Goal: Task Accomplishment & Management: Manage account settings

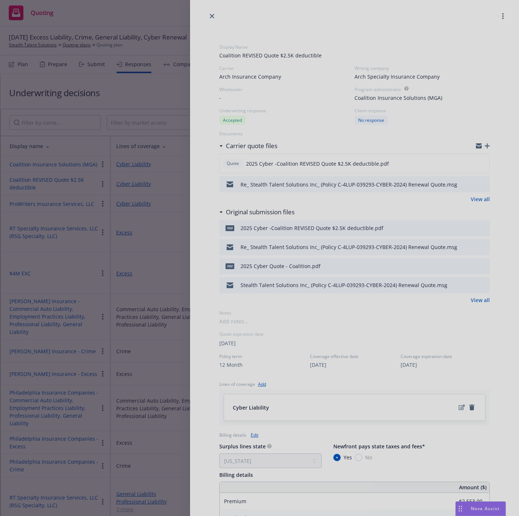
select select "CA"
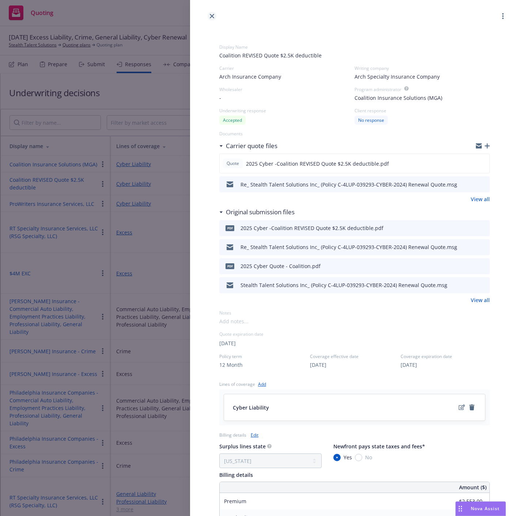
click at [211, 15] on icon "close" at bounding box center [212, 16] width 4 height 4
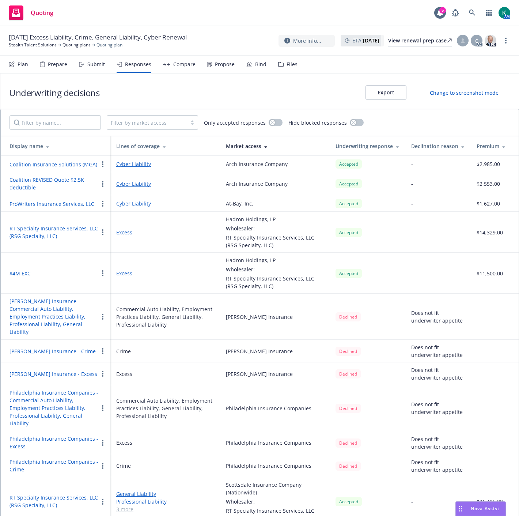
click at [166, 90] on div "Underwriting decisions Export Change to screenshot mode" at bounding box center [259, 91] width 519 height 35
click at [216, 63] on div "Propose" at bounding box center [225, 64] width 20 height 6
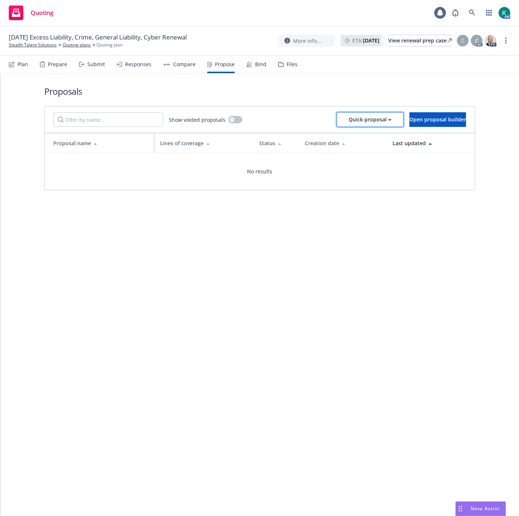
click at [354, 116] on div "Quick proposal" at bounding box center [370, 120] width 43 height 14
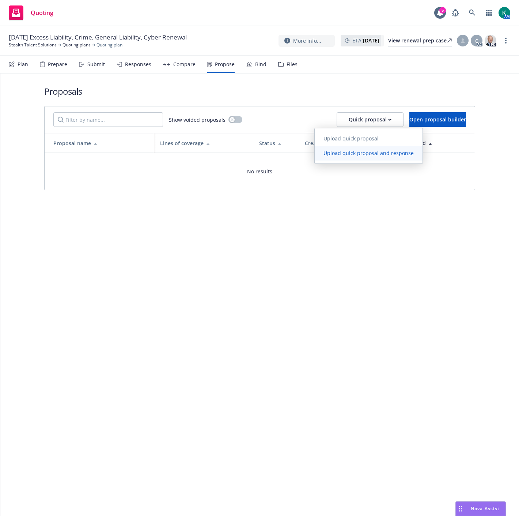
click at [345, 150] on span "Upload quick proposal and response" at bounding box center [369, 153] width 108 height 7
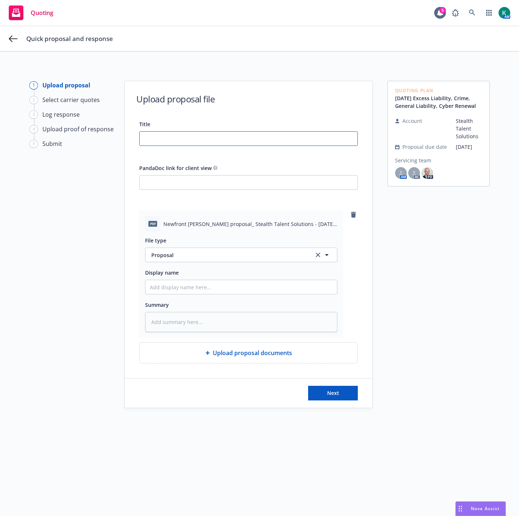
click at [184, 143] on input "Title" at bounding box center [249, 139] width 218 height 14
type textarea "x"
type input "2"
type textarea "x"
type input "20"
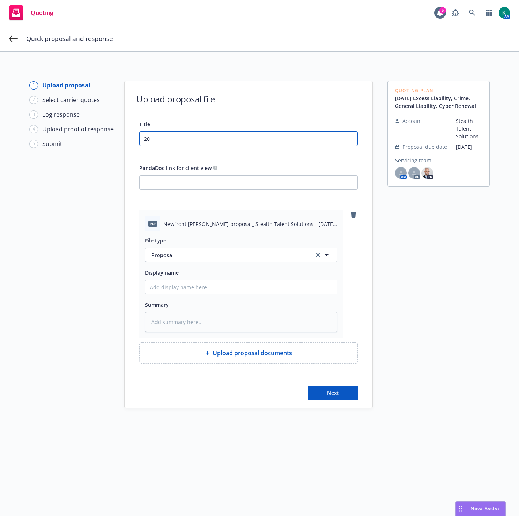
type textarea "x"
type input "202"
type textarea "x"
type input "2025"
type textarea "x"
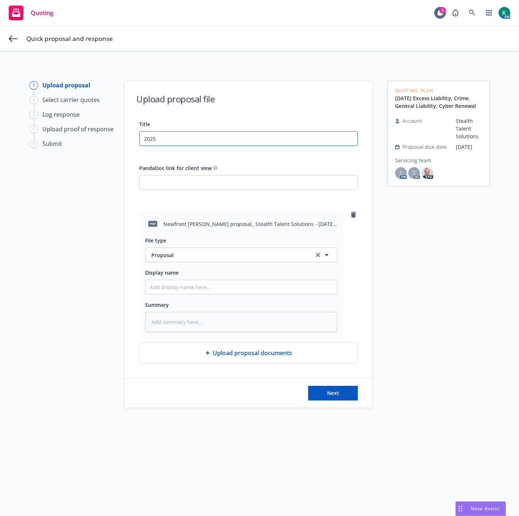
type input "2025"
type textarea "x"
type input "2025 P"
type textarea "x"
type input "2025 PK"
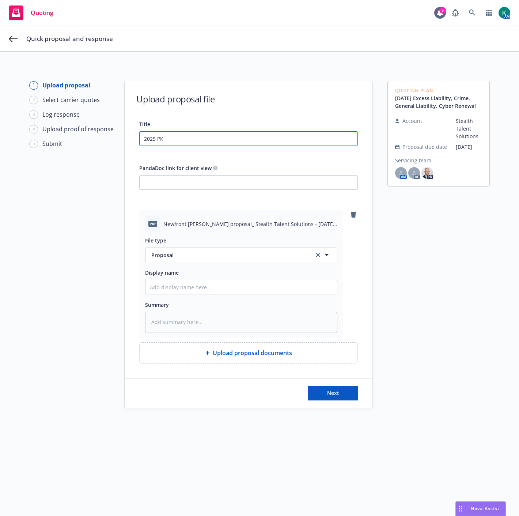
type textarea "x"
type input "2025 PKG"
type textarea "x"
type input "2025 PKG/"
type textarea "x"
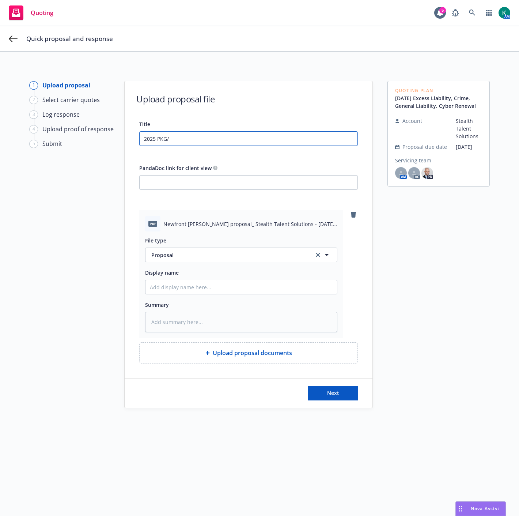
type input "2025 PKG/E"
type textarea "x"
type input "2025 PKG/EX"
type textarea "x"
type input "2025 PKG/EXC"
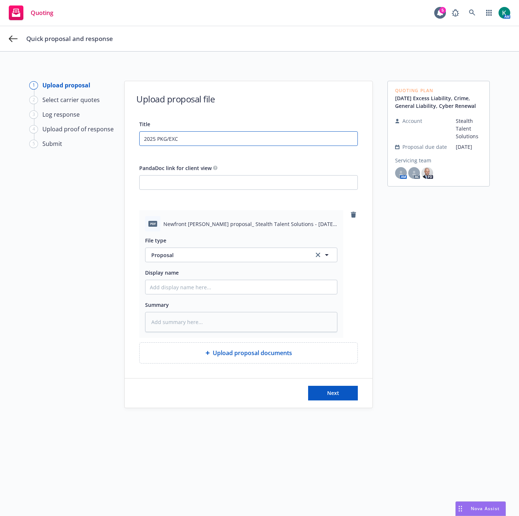
type textarea "x"
type input "2025 PKG/EXC/"
type textarea "x"
type input "2025 PKG/EXC/C"
type textarea "x"
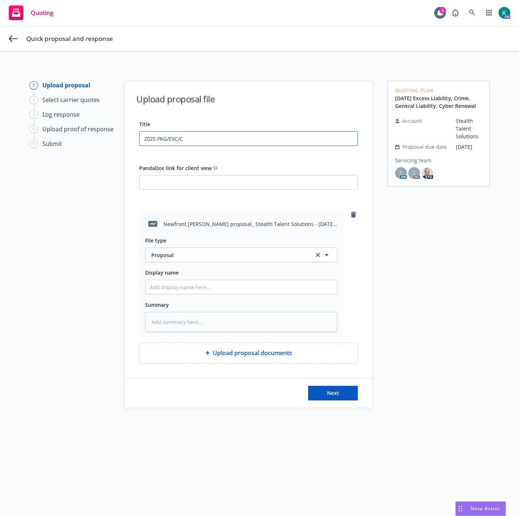
type input "2025 PKG/EXC/CY"
type textarea "x"
type input "2025 PKG/EXC/CYB"
type textarea "x"
type input "2025 PKG/EXC/CYBE"
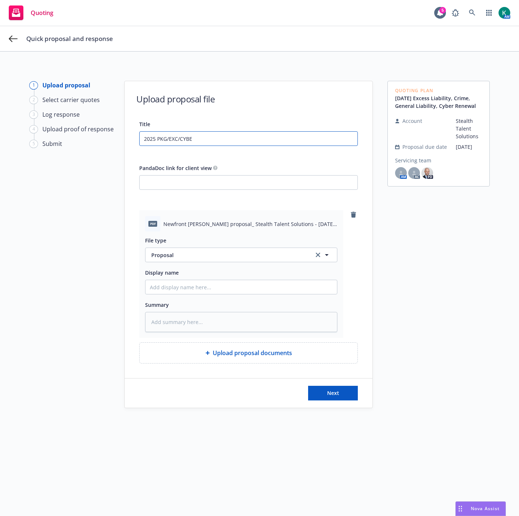
type textarea "x"
type input "2025 PKG/EXC/CYBER"
click at [331, 399] on button "Next" at bounding box center [333, 393] width 50 height 15
type textarea "x"
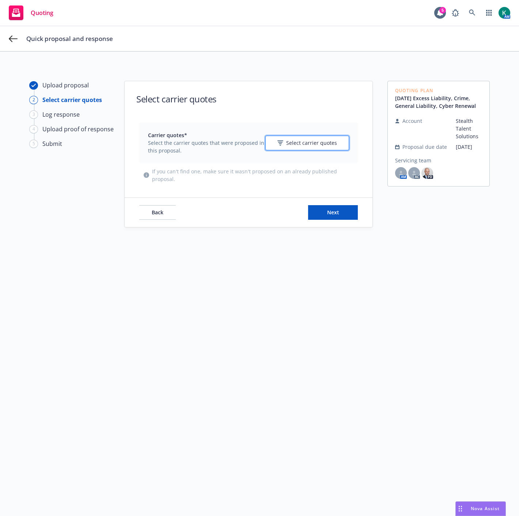
click at [292, 143] on span "Select carrier quotes" at bounding box center [311, 143] width 51 height 8
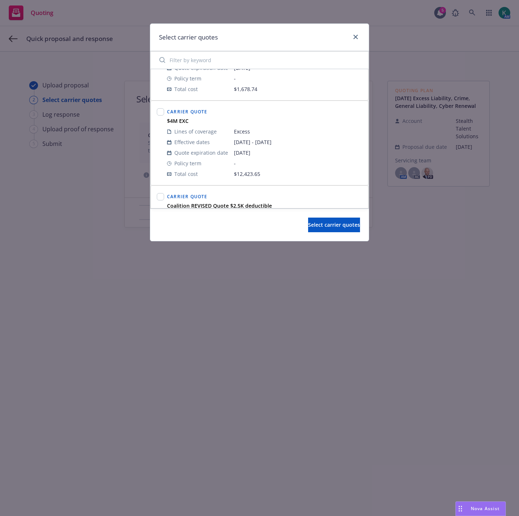
scroll to position [325, 0]
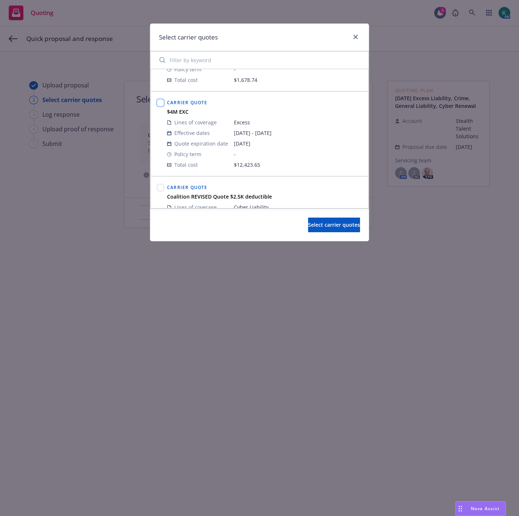
click at [162, 106] on input "checkbox" at bounding box center [160, 102] width 7 height 7
checkbox input "true"
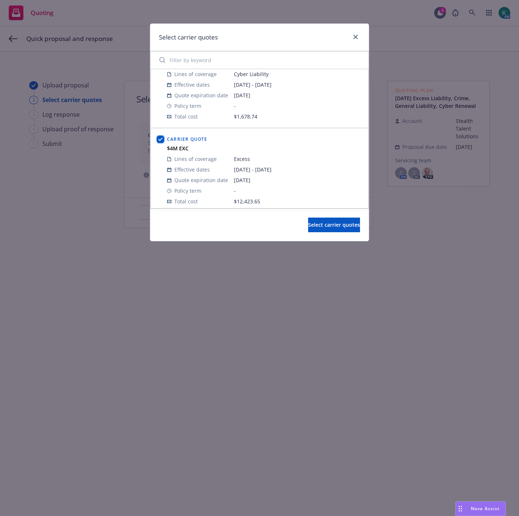
scroll to position [256, 0]
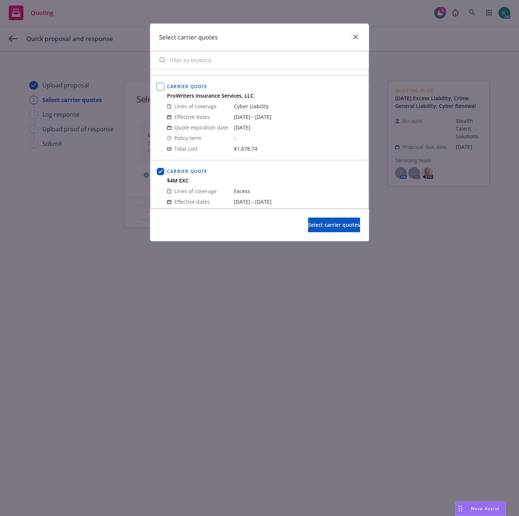
click at [157, 89] on input "checkbox" at bounding box center [160, 86] width 7 height 7
checkbox input "true"
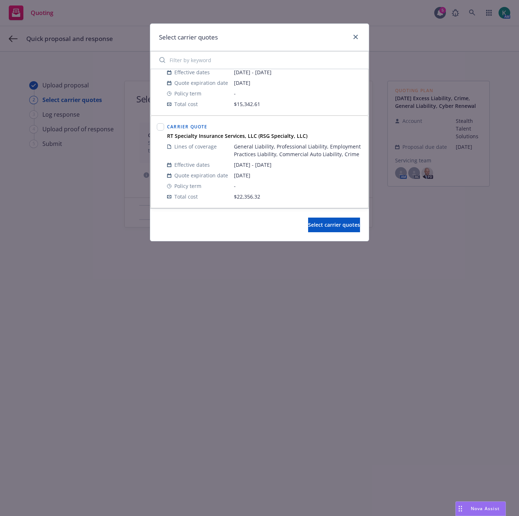
scroll to position [53, 0]
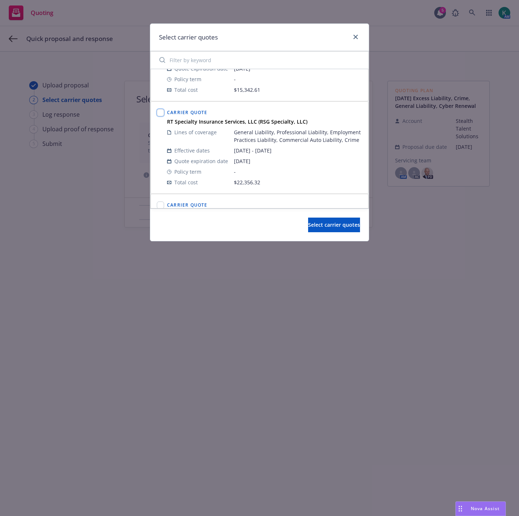
click at [163, 112] on input "checkbox" at bounding box center [160, 112] width 7 height 7
checkbox input "true"
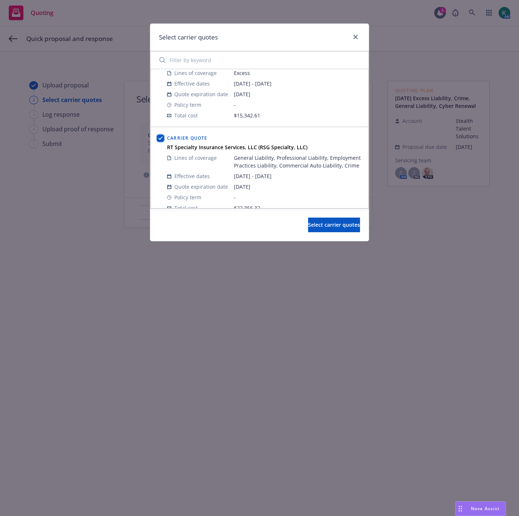
scroll to position [0, 0]
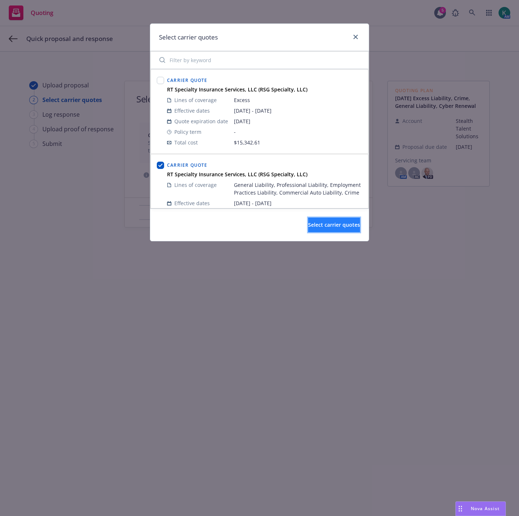
click at [309, 228] on span "Select carrier quotes" at bounding box center [334, 224] width 52 height 7
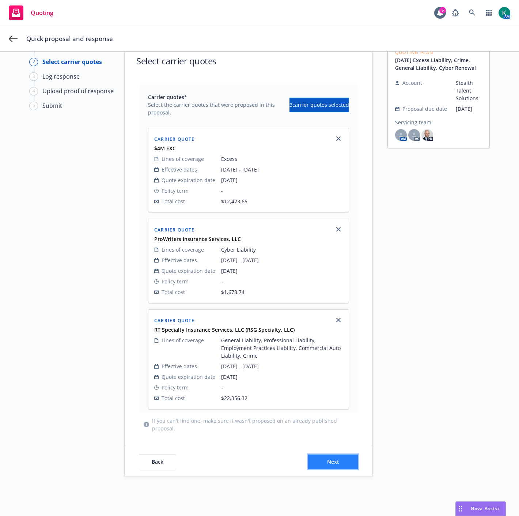
click at [308, 455] on button "Next" at bounding box center [333, 462] width 50 height 15
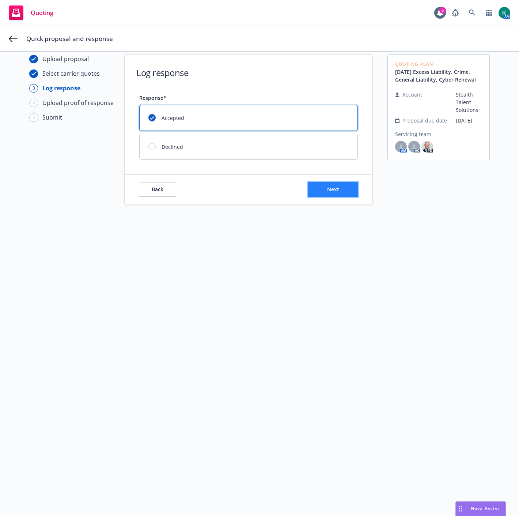
click at [341, 185] on button "Next" at bounding box center [333, 189] width 50 height 15
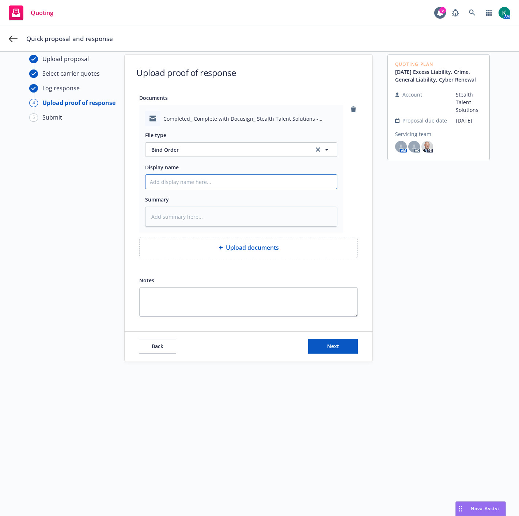
click at [170, 184] on input "Display name" at bounding box center [242, 182] width 192 height 14
type textarea "x"
type input "2"
type textarea "x"
type input "20"
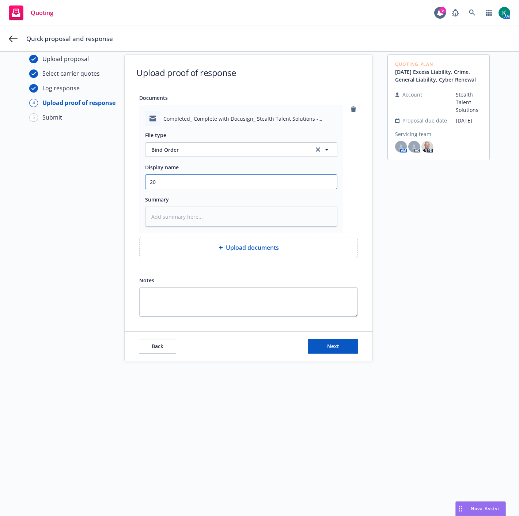
type textarea "x"
type input "202"
type textarea "x"
type input "2025"
type textarea "x"
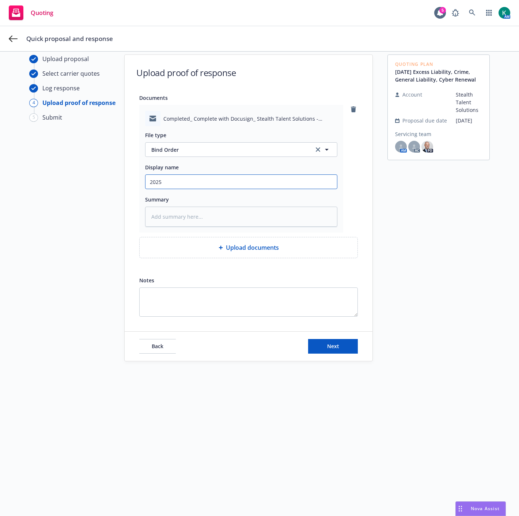
type input "2025"
type textarea "x"
type input "2025 R"
type textarea "x"
type input "2025 Re"
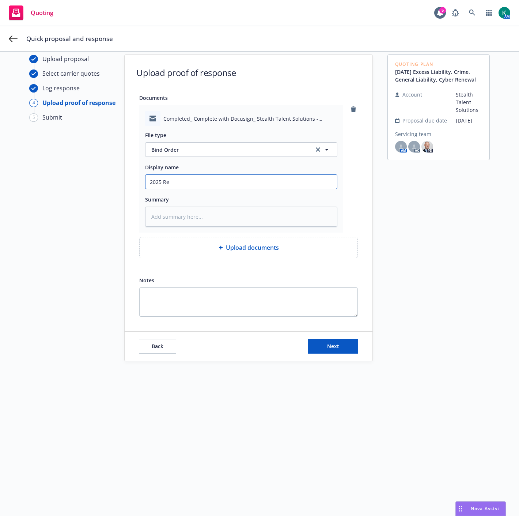
type textarea "x"
type input "2025 Ren"
type textarea "x"
type input "2025 [PERSON_NAME]"
type textarea "x"
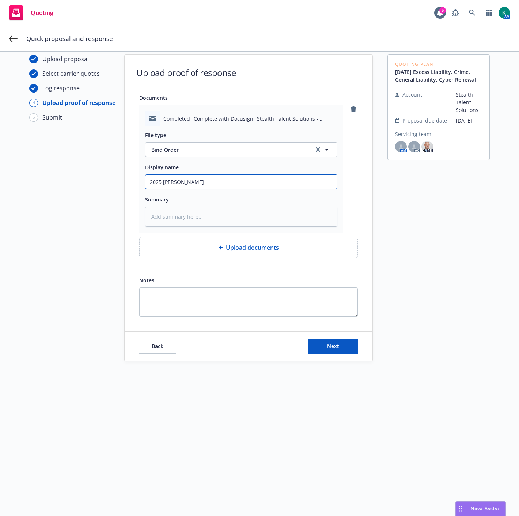
type input "2025 Renew"
type textarea "x"
type input "2025 Renewl"
type textarea "x"
type input "2025 Renewla"
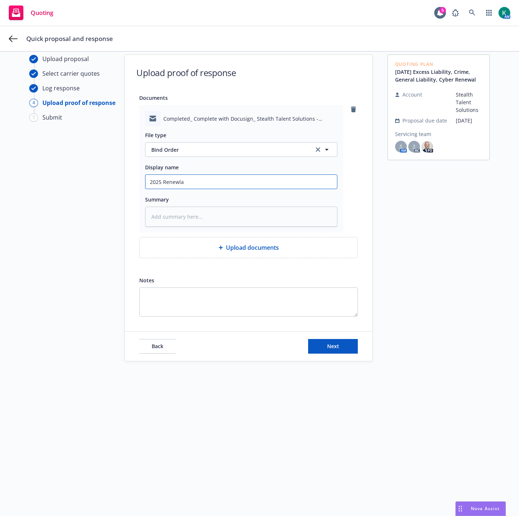
type textarea "x"
type input "2025 Renewl"
type textarea "x"
type input "2025 Renew"
type textarea "x"
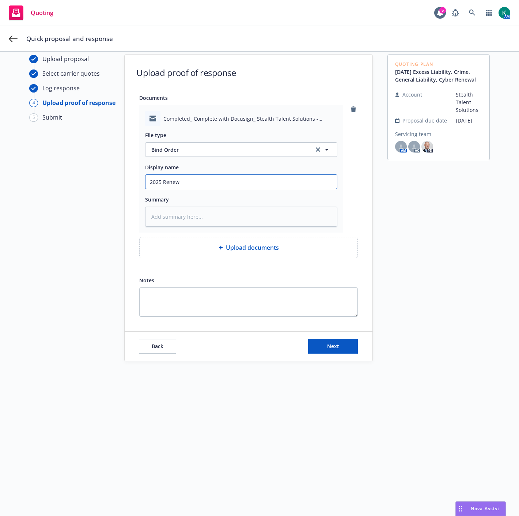
type input "2025 Renewa"
type textarea "x"
type input "2025 Renewal"
type textarea "x"
type input "2025 Renewals"
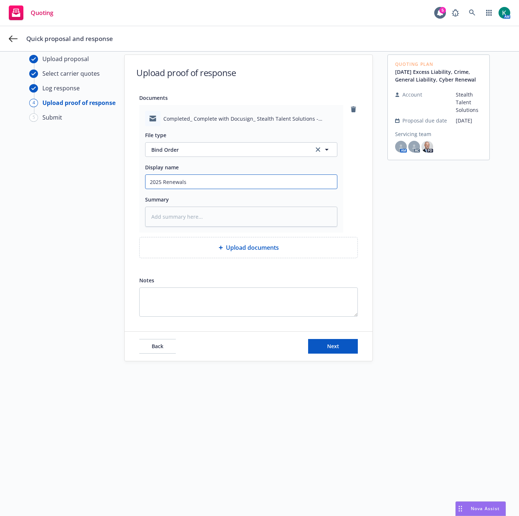
type textarea "x"
type input "2025 Renewals"
type textarea "x"
type input "2025 Renewals -"
type textarea "x"
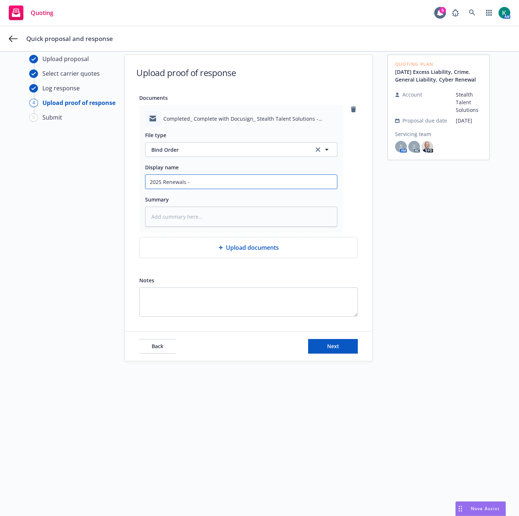
type input "2025 Renewals -"
type textarea "x"
type input "2025 Renewals - r"
type textarea "x"
type input "2025 Renewals - re"
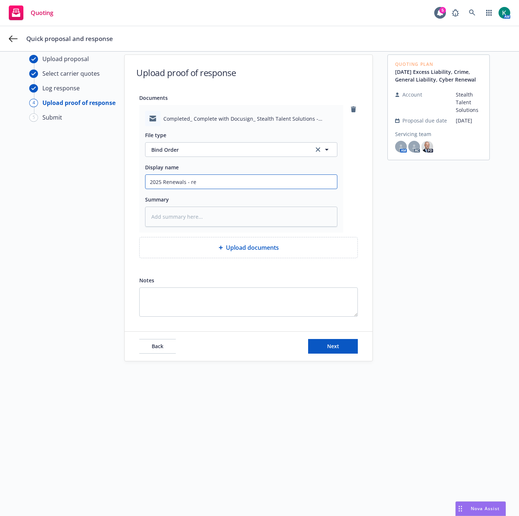
type textarea "x"
type input "2025 Renewals - rec"
type textarea "x"
type input "2025 Renewals - rece"
type textarea "x"
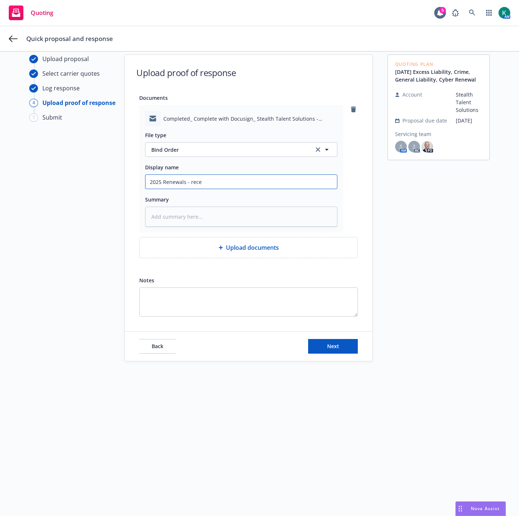
type input "2025 Renewals - recev"
type textarea "x"
type input "2025 Renewals - recevi"
type textarea "x"
type input "2025 Renewals - recevid"
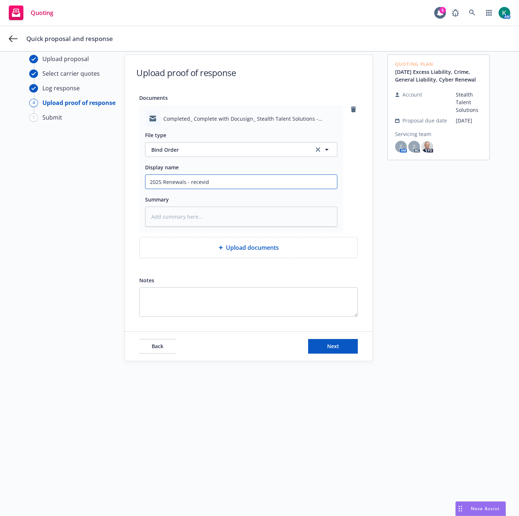
type textarea "x"
type input "2025 Renewals - recevid"
type textarea "x"
type input "2025 Renewals - recevid"
type textarea "x"
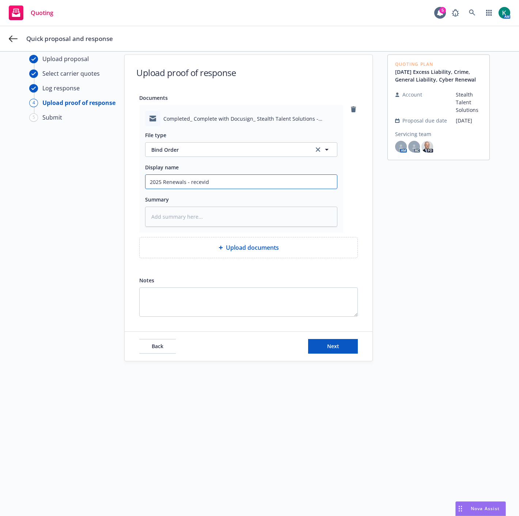
type input "2025 Renewals - recevi"
type textarea "x"
type input "2025 Renewals - recev"
type textarea "x"
type input "2025 Renewals - rece"
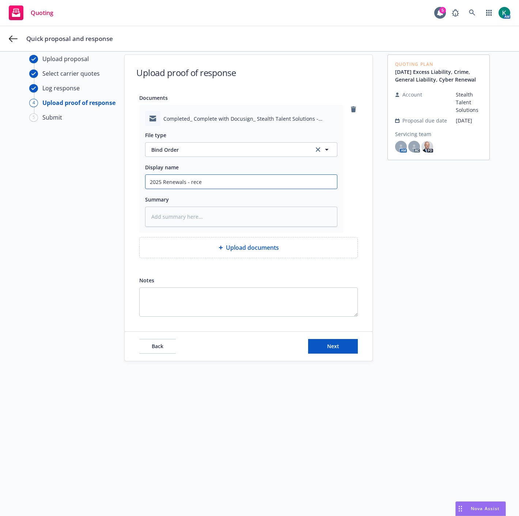
type textarea "x"
type input "2025 Renewals - recei"
type textarea "x"
type input "2025 Renewals - receiv"
type textarea "x"
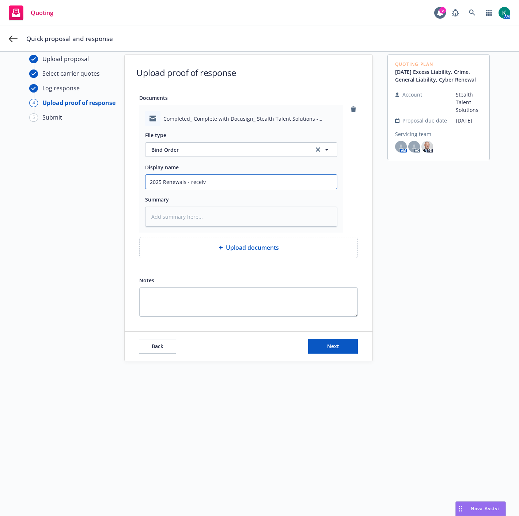
type input "2025 Renewals - receive"
type textarea "x"
type input "2025 Renewals - received"
type textarea "x"
type input "2025 Renewals - received"
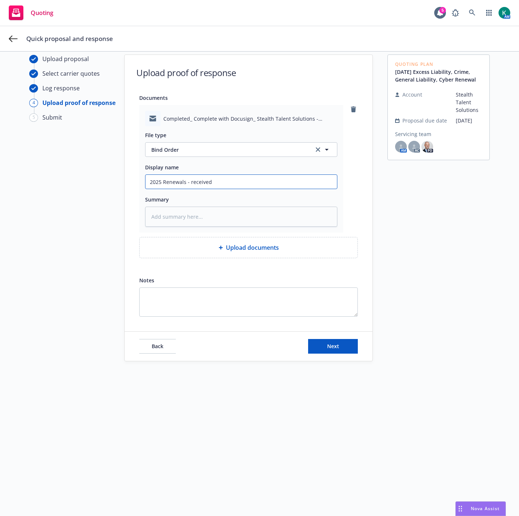
type textarea "x"
type input "2025 Renewals - received s"
type textarea "x"
type input "2025 Renewals - received si"
type textarea "x"
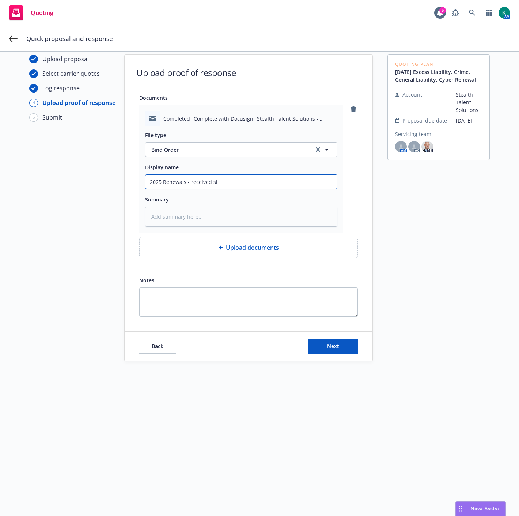
type input "2025 Renewals - received sig"
type textarea "x"
type input "2025 Renewals - received sign"
type textarea "x"
type input "2025 Renewals - received signa"
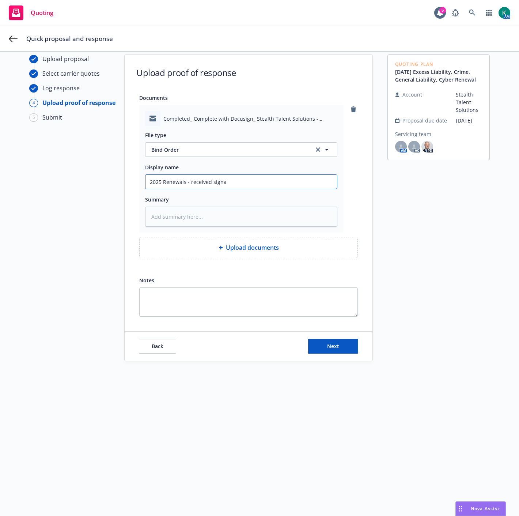
type textarea "x"
type input "2025 Renewals - received signat"
type textarea "x"
type input "2025 Renewals - received signatu"
type textarea "x"
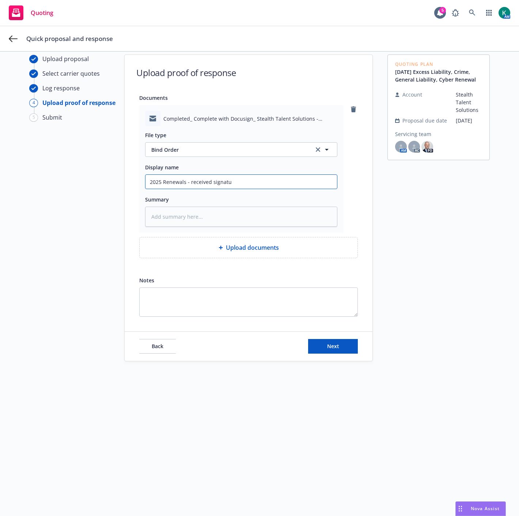
type input "2025 Renewals - received signatur"
type textarea "x"
type input "2025 Renewals - received signature"
type textarea "x"
type input "2025 Renewals - received signature"
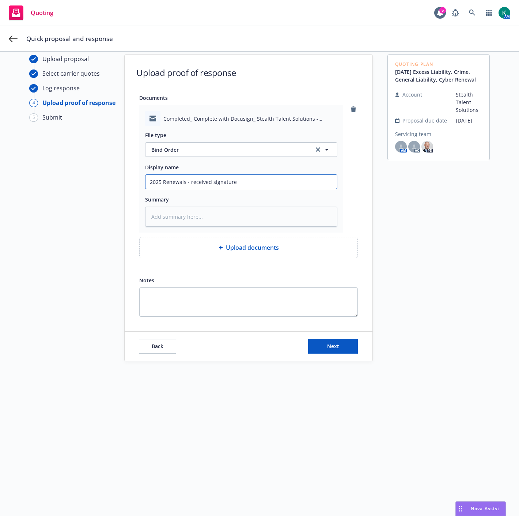
type textarea "x"
type input "2025 Renewals - received signature d"
type textarea "x"
type input "2025 Renewals - received signature do"
type textarea "x"
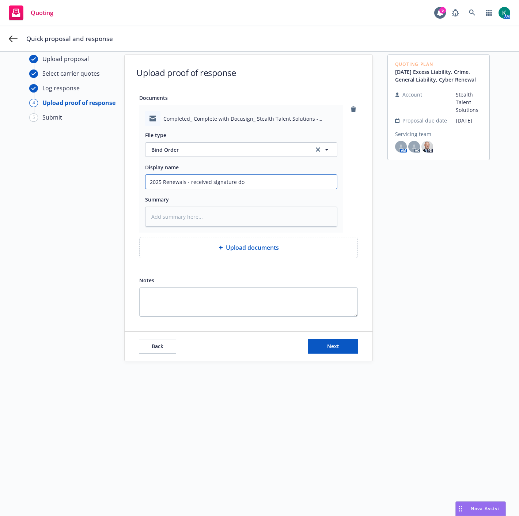
type input "2025 Renewals - received signature doc"
type textarea "x"
type input "2025 Renewals - received signature docs"
type textarea "x"
type input "2025 Renewals - received signature docs"
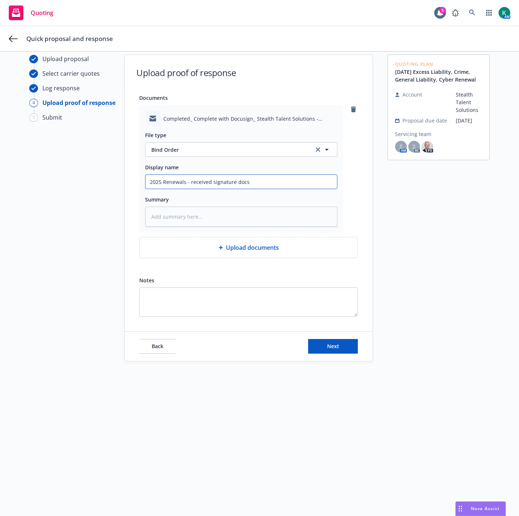
type textarea "x"
type input "2025 Renewals - received signature docs f"
type textarea "x"
type input "2025 Renewals - received signature docs fr"
type textarea "x"
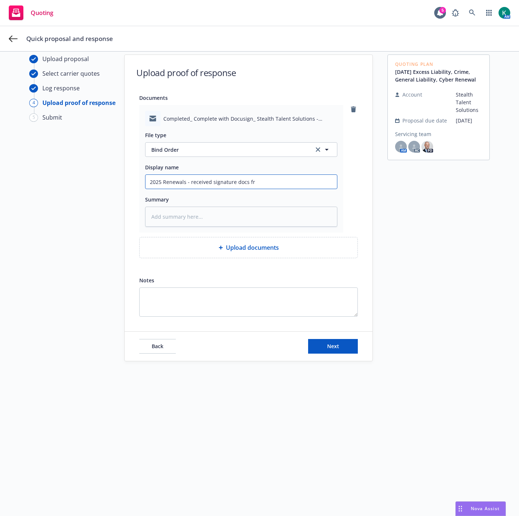
type input "2025 Renewals - received signature docs fro"
type textarea "x"
type input "2025 Renewals - received signature docs from"
type textarea "x"
type input "2025 Renewals - received signature docs from"
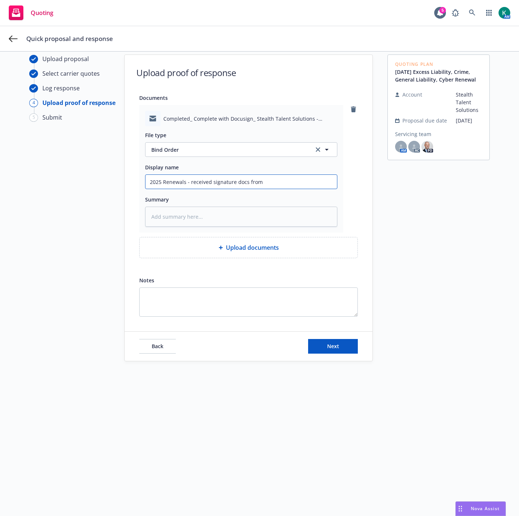
type textarea "x"
type input "2025 Renewals - received signature docs from i"
type textarea "x"
type input "2025 Renewals - received signature docs from in"
type textarea "x"
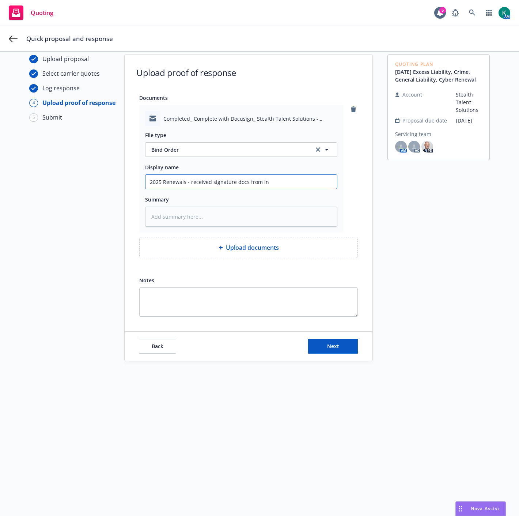
type input "2025 Renewals - received signature docs from ins"
type textarea "x"
type input "2025 Renewals - received signature docs from insu"
type textarea "x"
type input "2025 Renewals - received signature docs from insur"
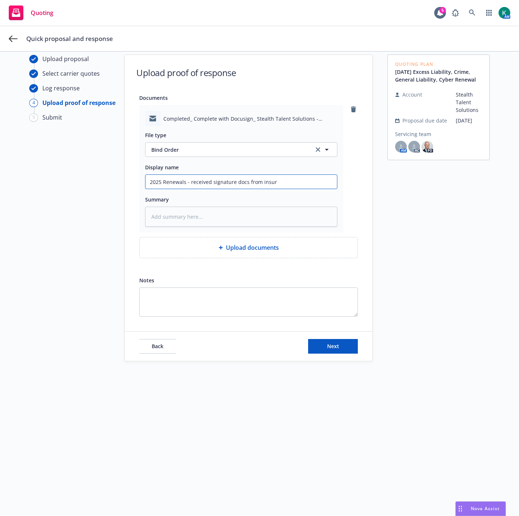
type textarea "x"
type input "2025 Renewals - received signature docs from insure"
type textarea "x"
type input "2025 Renewals - received signature docs from insured"
click at [345, 345] on button "Next" at bounding box center [333, 346] width 50 height 15
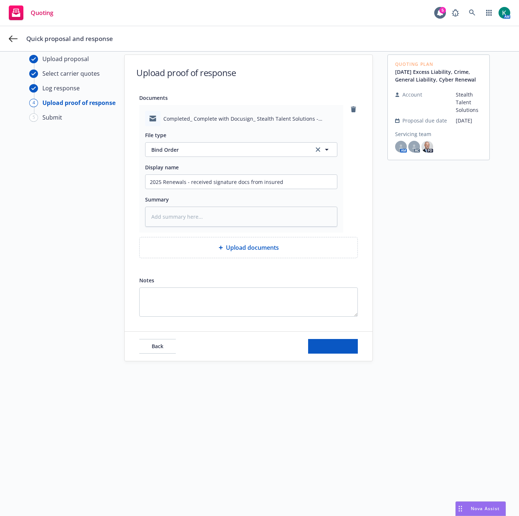
type textarea "x"
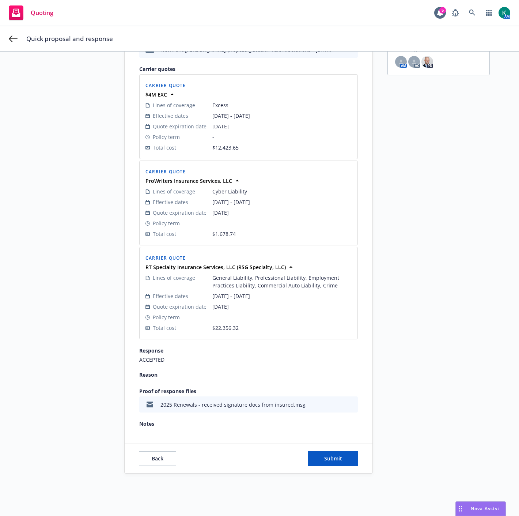
scroll to position [116, 0]
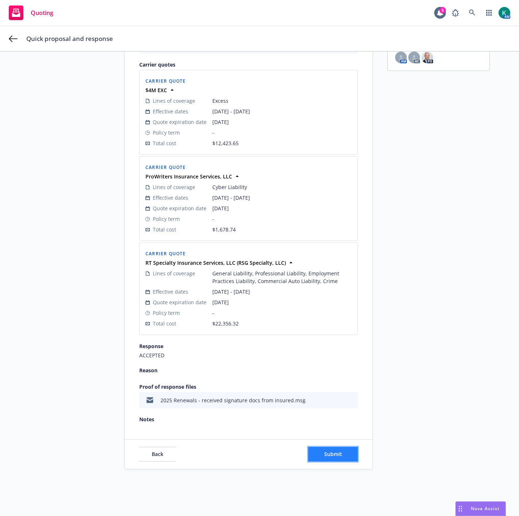
click at [319, 448] on button "Submit" at bounding box center [333, 454] width 50 height 15
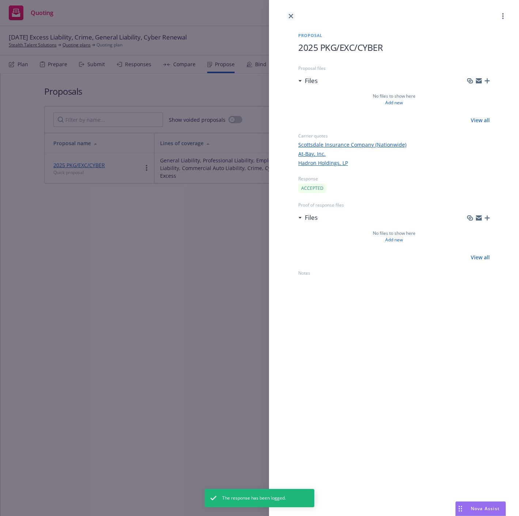
click at [293, 14] on link "close" at bounding box center [291, 16] width 9 height 9
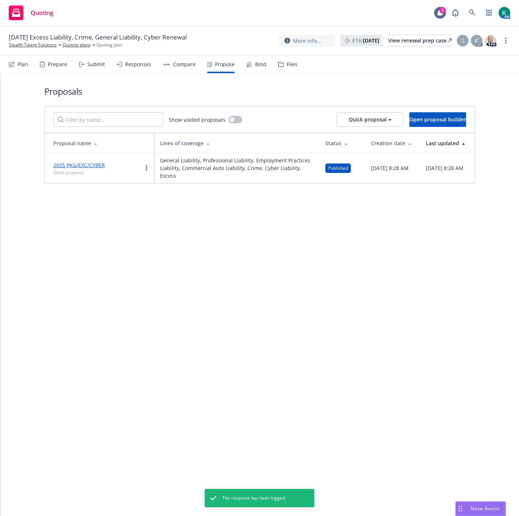
click at [240, 308] on div "Proposals Show voided proposals Quick proposal Open proposal builder Proposal n…" at bounding box center [259, 295] width 519 height 443
click at [255, 70] on div "Bind" at bounding box center [257, 65] width 20 height 18
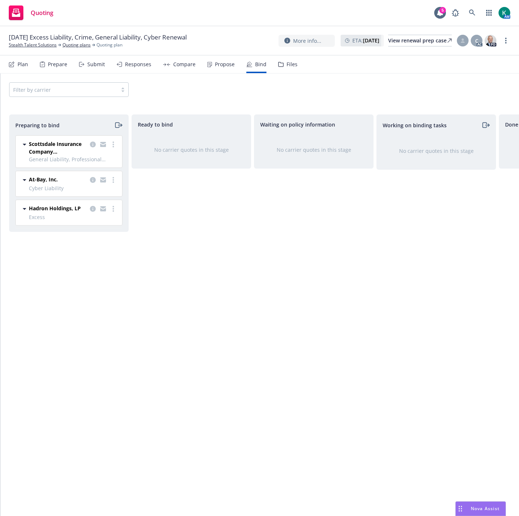
click at [119, 127] on icon "moveRight" at bounding box center [117, 125] width 4 height 5
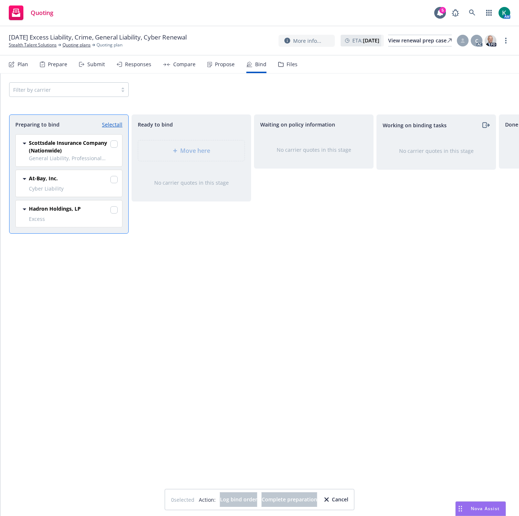
click at [122, 121] on link "Select all" at bounding box center [112, 125] width 20 height 8
checkbox input "true"
click at [170, 144] on div "Move here" at bounding box center [191, 150] width 106 height 20
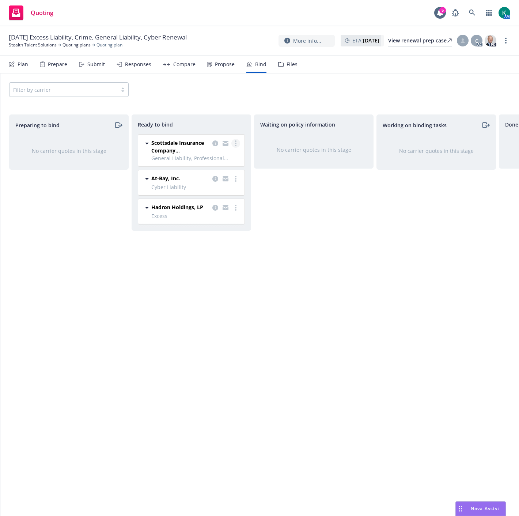
click at [237, 144] on link "more" at bounding box center [236, 143] width 9 height 9
click at [221, 161] on link "Log bind order" at bounding box center [207, 158] width 66 height 15
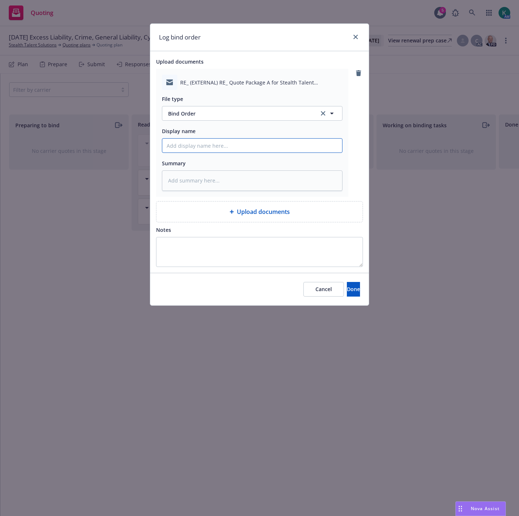
click at [191, 143] on input "Display name" at bounding box center [252, 146] width 180 height 14
type textarea "x"
type input "2"
type textarea "x"
type input "20"
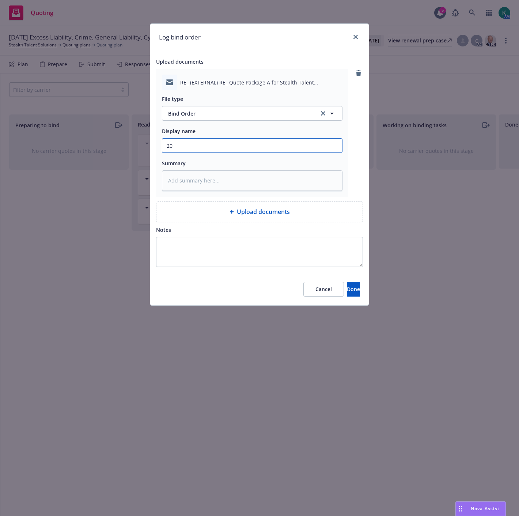
type textarea "x"
type input "202"
type textarea "x"
type input "2025"
type textarea "x"
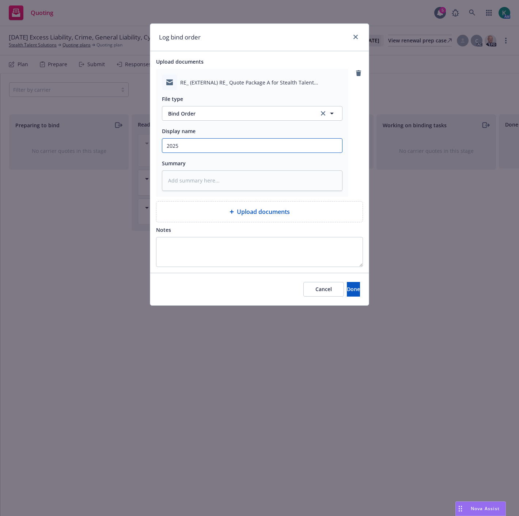
type input "2025"
type textarea "x"
type input "2025 P"
type textarea "x"
type input "2025 PK"
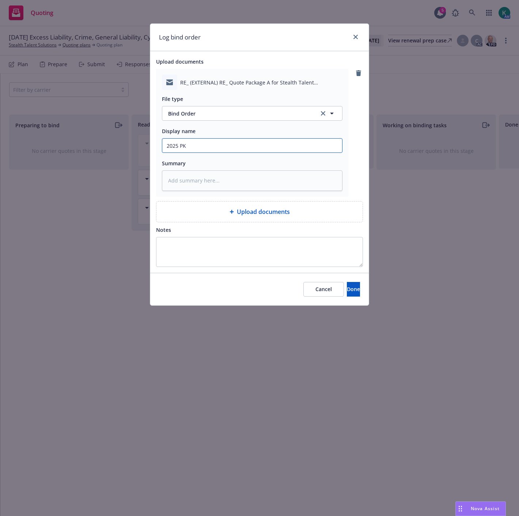
type textarea "x"
type input "2025 PKG"
type textarea "x"
type input "2025 PKG/"
type textarea "x"
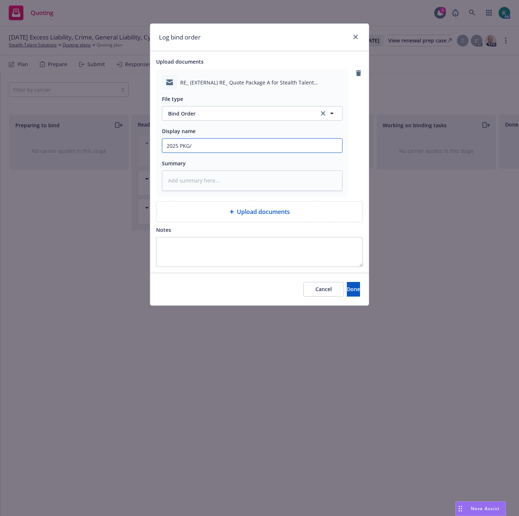
type input "2025 PKG/E"
type textarea "x"
type input "2025 PKG/EX"
type textarea "x"
type input "2025 PKG/EXC"
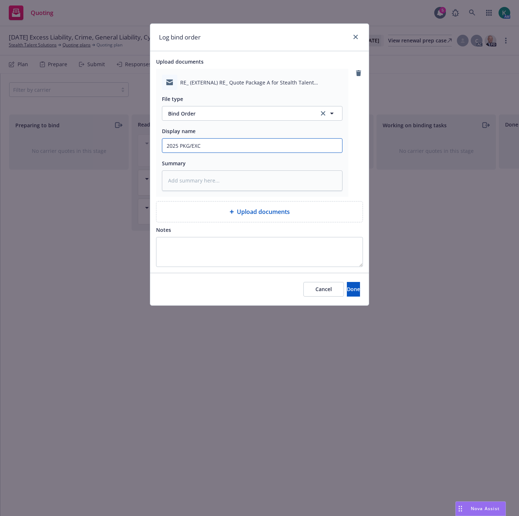
type textarea "x"
type input "2025 PKG/EXC"
type textarea "x"
click at [352, 285] on button "Done" at bounding box center [353, 289] width 13 height 15
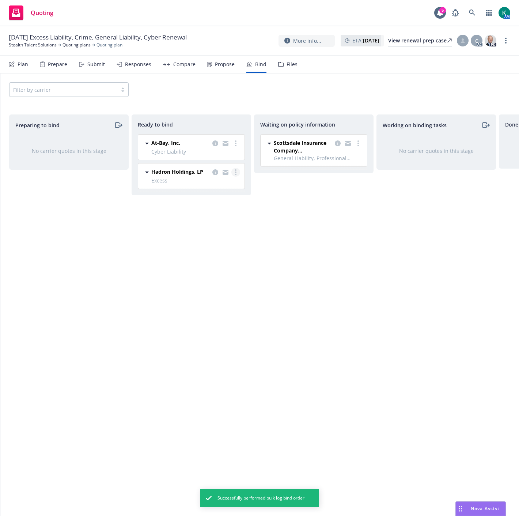
click at [237, 172] on link "more" at bounding box center [236, 172] width 9 height 9
click at [209, 190] on link "Log bind order" at bounding box center [207, 187] width 66 height 15
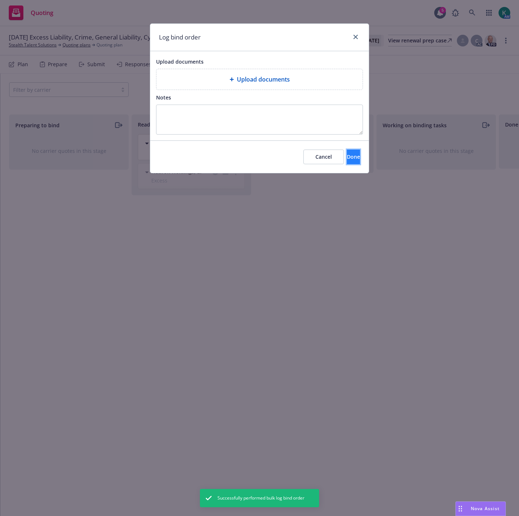
click at [347, 155] on span "Done" at bounding box center [353, 156] width 13 height 7
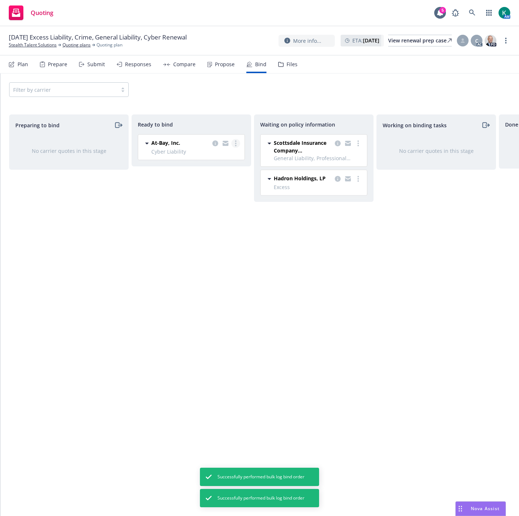
click at [235, 142] on icon "more" at bounding box center [235, 143] width 1 height 6
click at [209, 156] on span "Log bind order" at bounding box center [201, 158] width 54 height 7
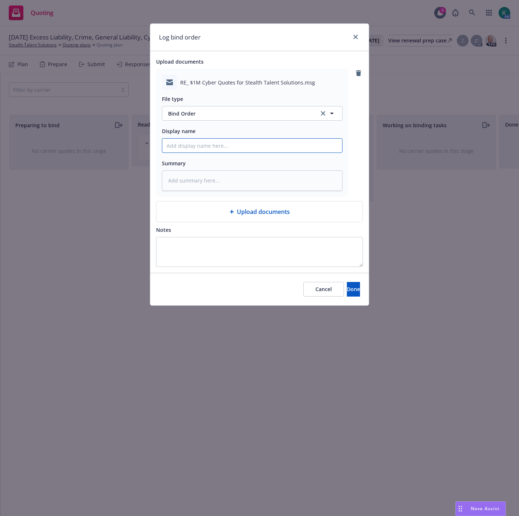
click at [217, 147] on input "Display name" at bounding box center [252, 146] width 180 height 14
click at [347, 287] on span "Done" at bounding box center [353, 289] width 13 height 7
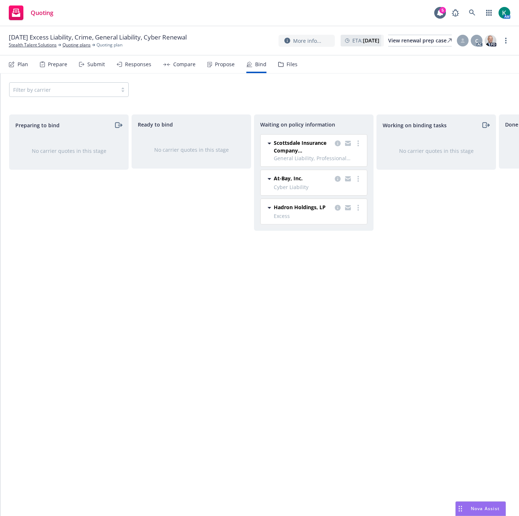
click at [363, 141] on div at bounding box center [348, 146] width 29 height 15
click at [360, 139] on link "more" at bounding box center [358, 143] width 9 height 9
click at [345, 159] on span "Create policies" at bounding box center [323, 158] width 54 height 7
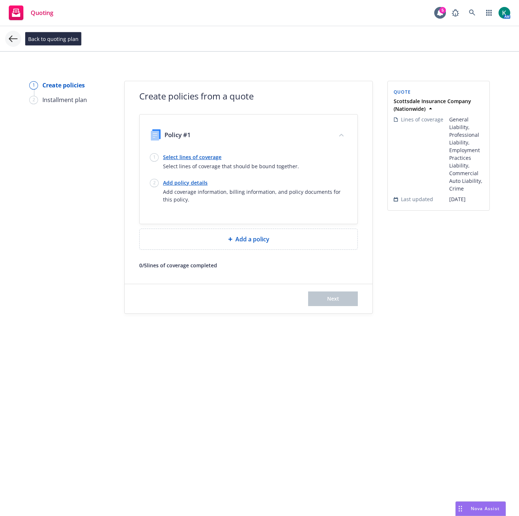
click at [12, 39] on icon at bounding box center [13, 38] width 9 height 9
